Goal: Information Seeking & Learning: Learn about a topic

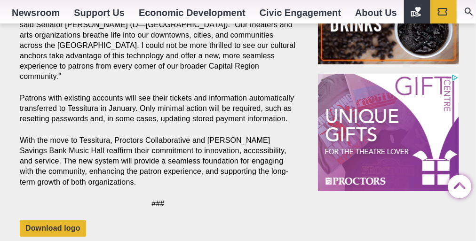
scroll to position [1153, 0]
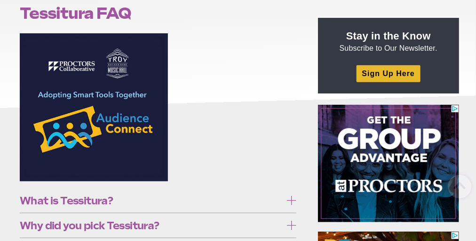
scroll to position [165, 0]
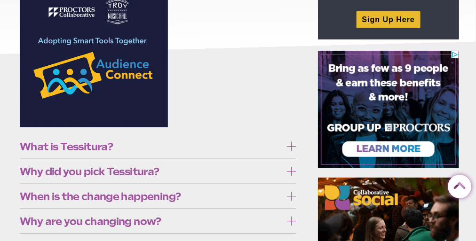
click at [291, 147] on icon at bounding box center [291, 146] width 9 height 9
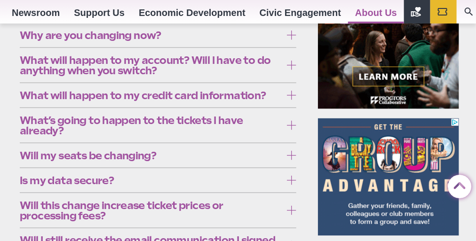
scroll to position [377, 0]
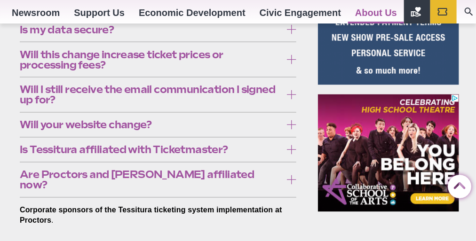
scroll to position [518, 0]
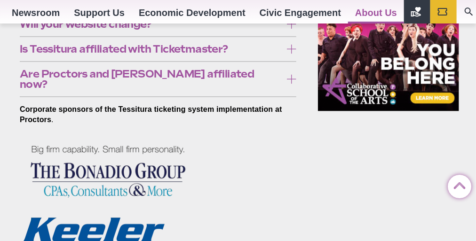
scroll to position [612, 0]
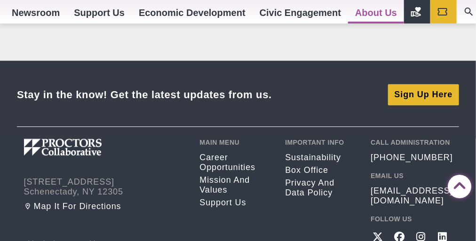
scroll to position [847, 0]
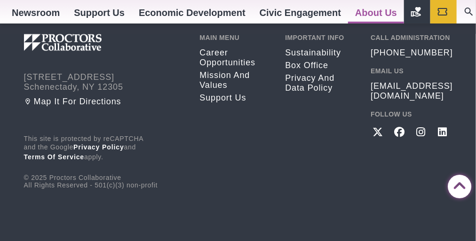
scroll to position [988, 0]
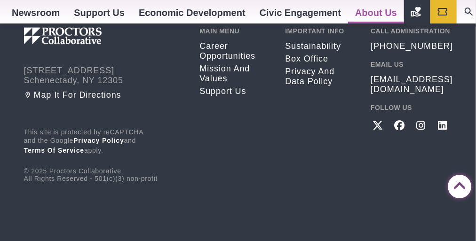
scroll to position [1812, 0]
